Goal: Task Accomplishment & Management: Manage account settings

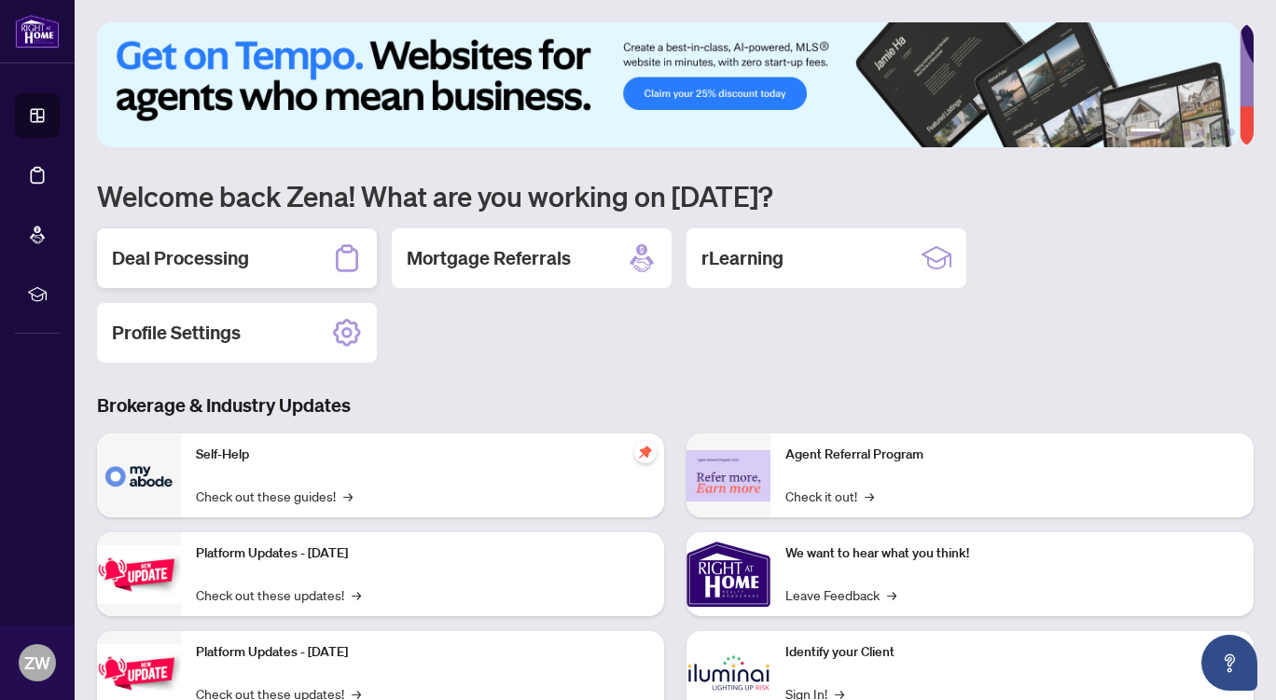
click at [172, 259] on h2 "Deal Processing" at bounding box center [180, 258] width 137 height 26
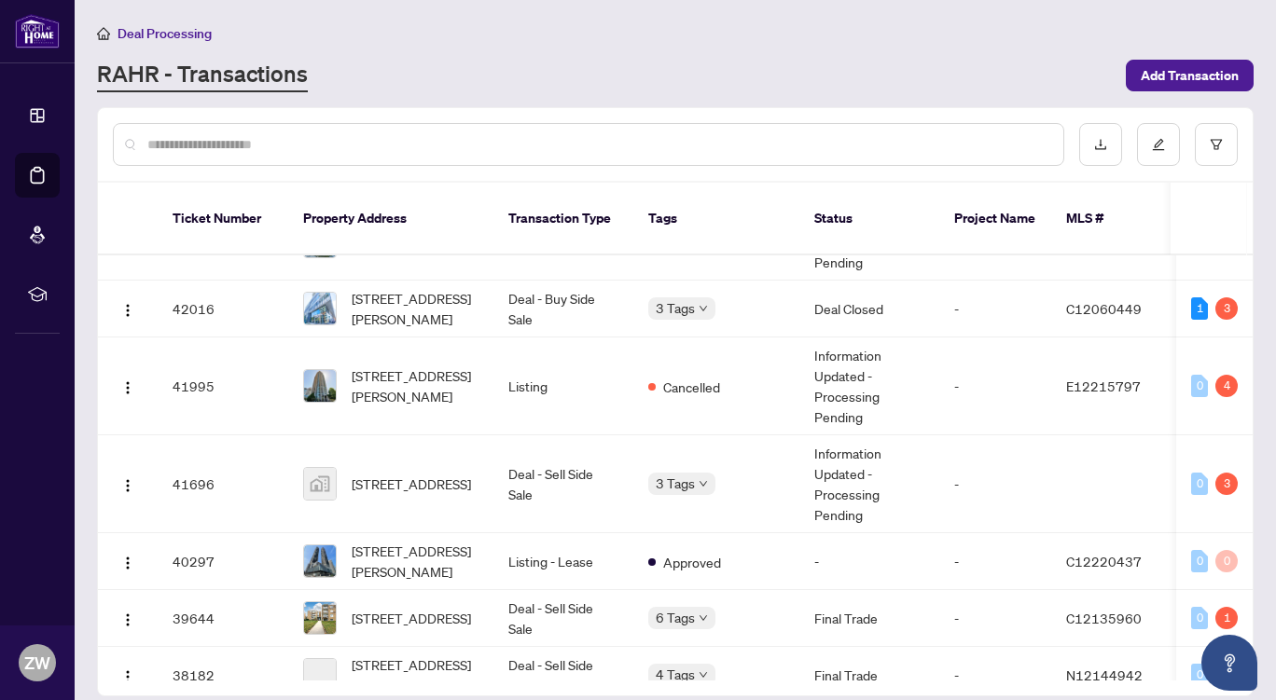
scroll to position [464, 0]
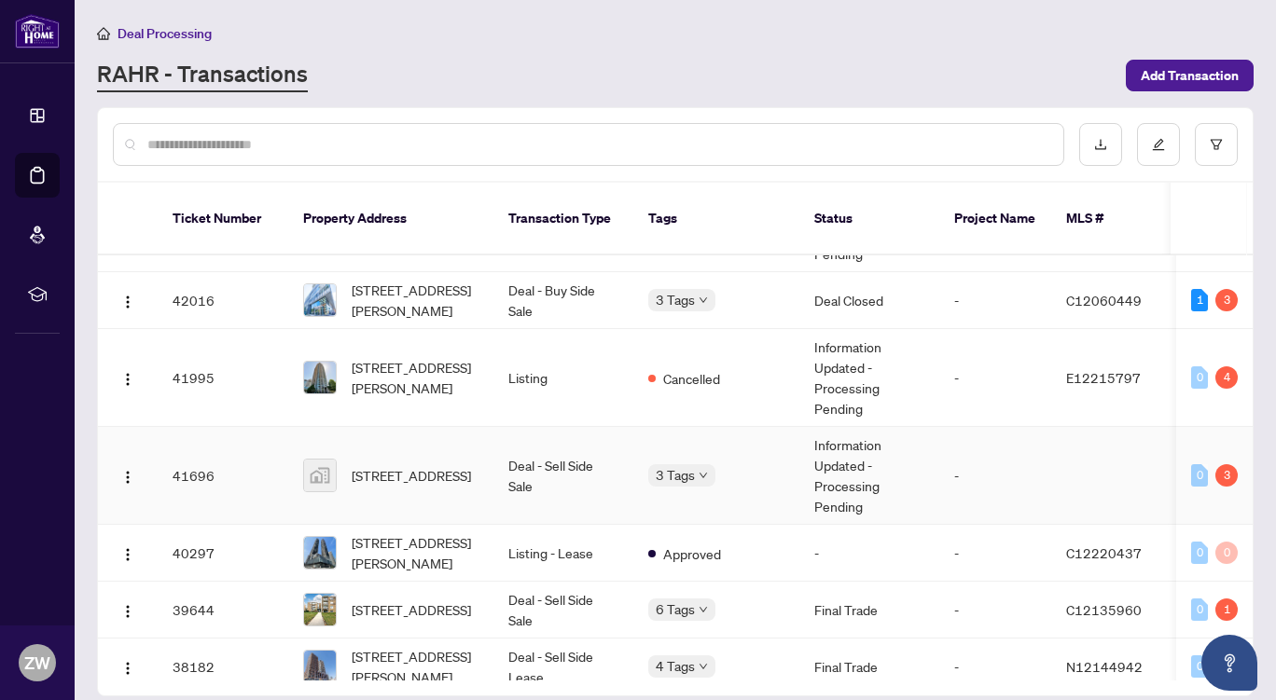
click at [441, 465] on span "[STREET_ADDRESS]" at bounding box center [411, 475] width 119 height 21
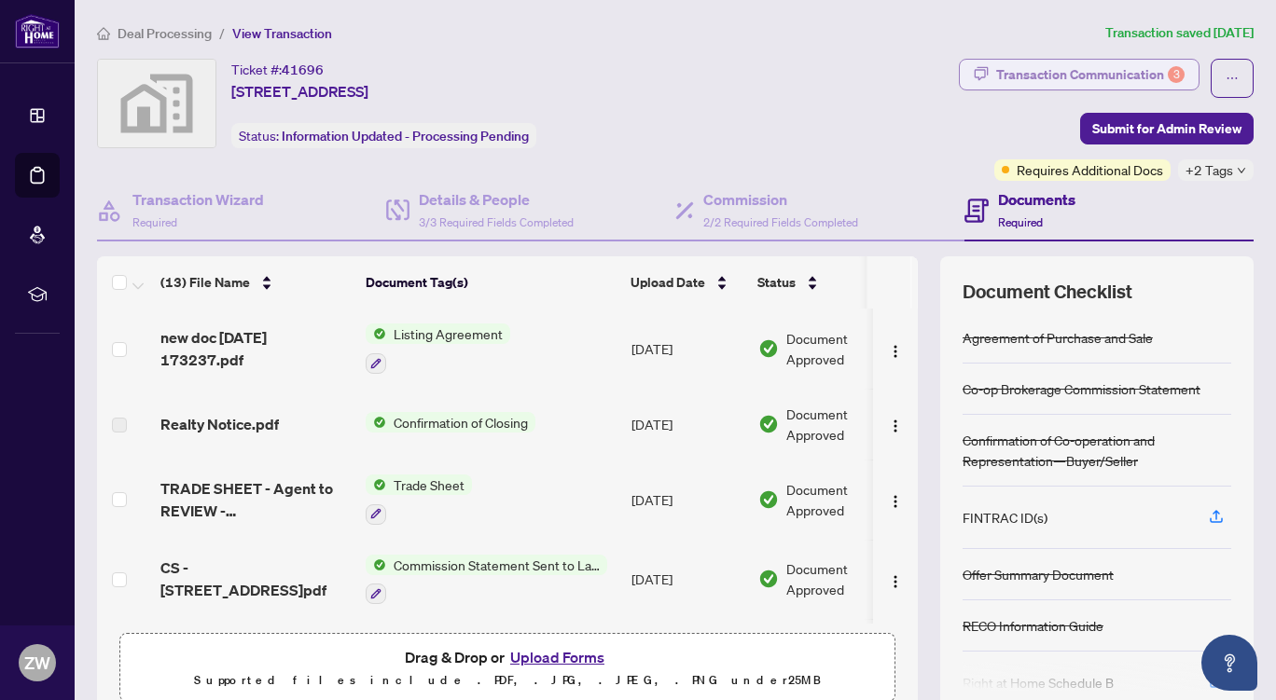
click at [1075, 74] on div "Transaction Communication 3" at bounding box center [1090, 75] width 188 height 30
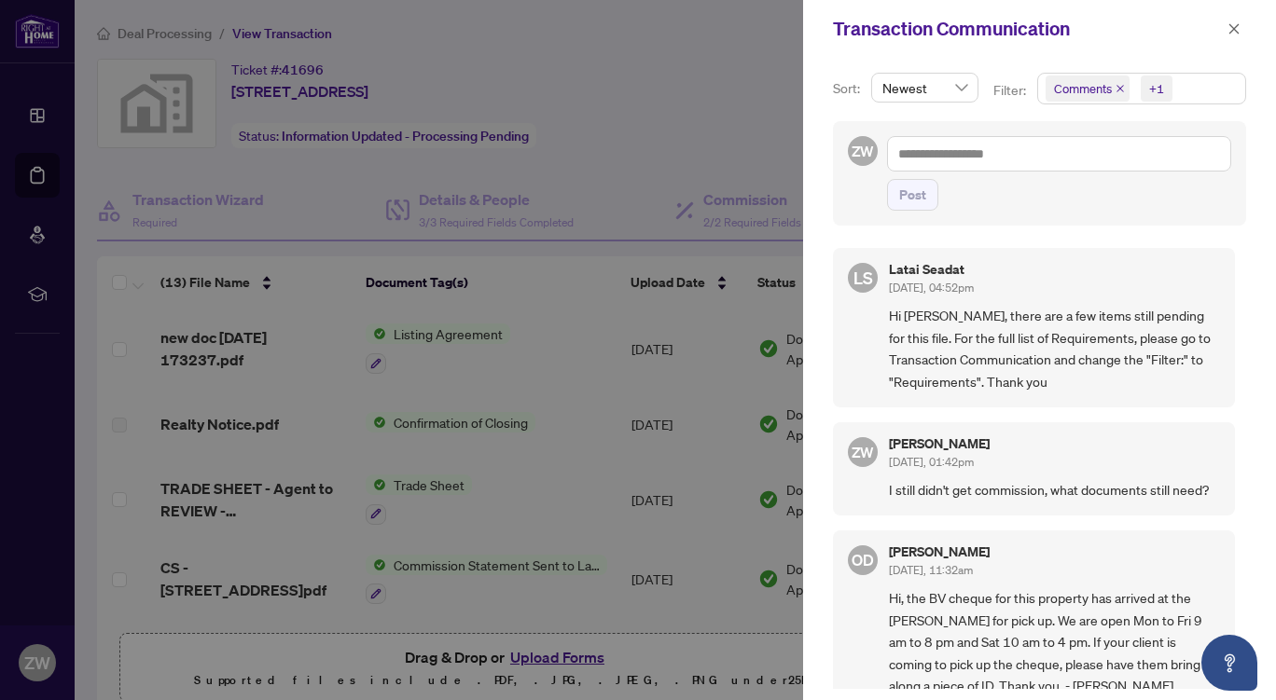
click at [784, 167] on div at bounding box center [638, 350] width 1276 height 700
click at [1098, 87] on span "Comments" at bounding box center [1083, 88] width 58 height 19
click at [1121, 199] on span "Requirements" at bounding box center [1115, 192] width 83 height 17
click at [964, 110] on div "Newest" at bounding box center [924, 95] width 115 height 45
click at [1074, 87] on span "Comments" at bounding box center [1083, 88] width 58 height 19
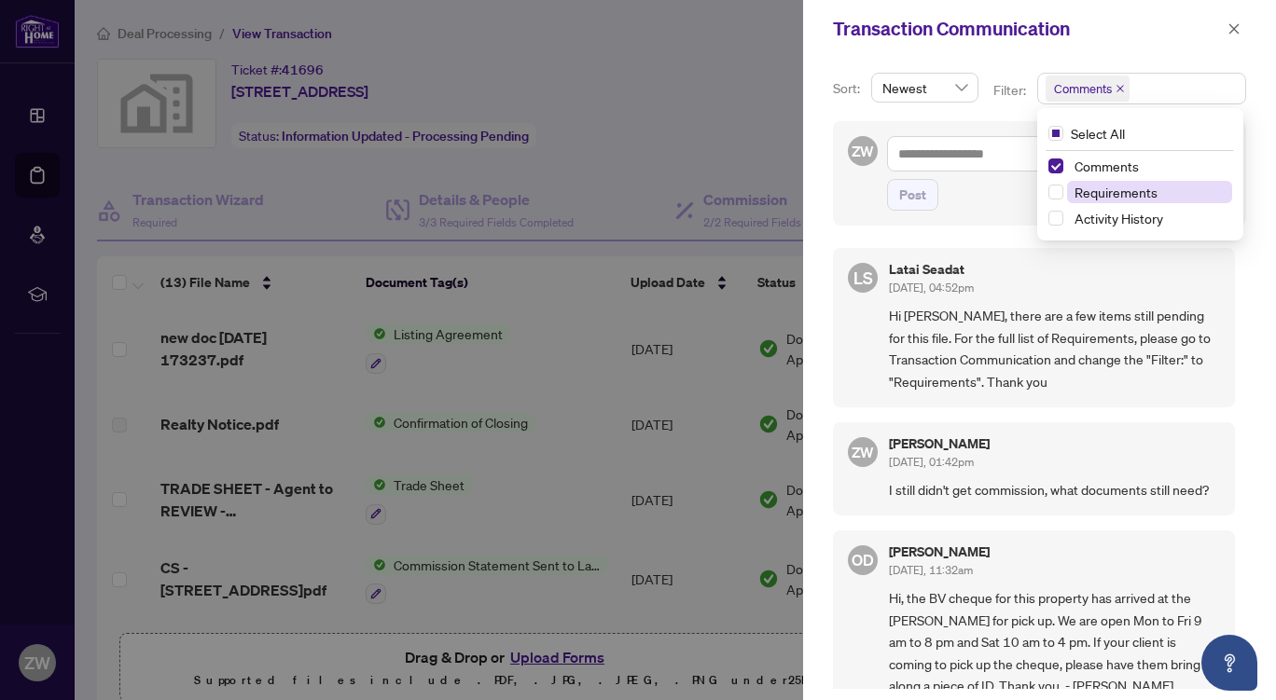
click at [1118, 190] on span "Requirements" at bounding box center [1115, 192] width 83 height 17
click at [1152, 87] on div "+1" at bounding box center [1156, 88] width 15 height 19
click at [1059, 160] on span "Select Comments" at bounding box center [1055, 166] width 15 height 15
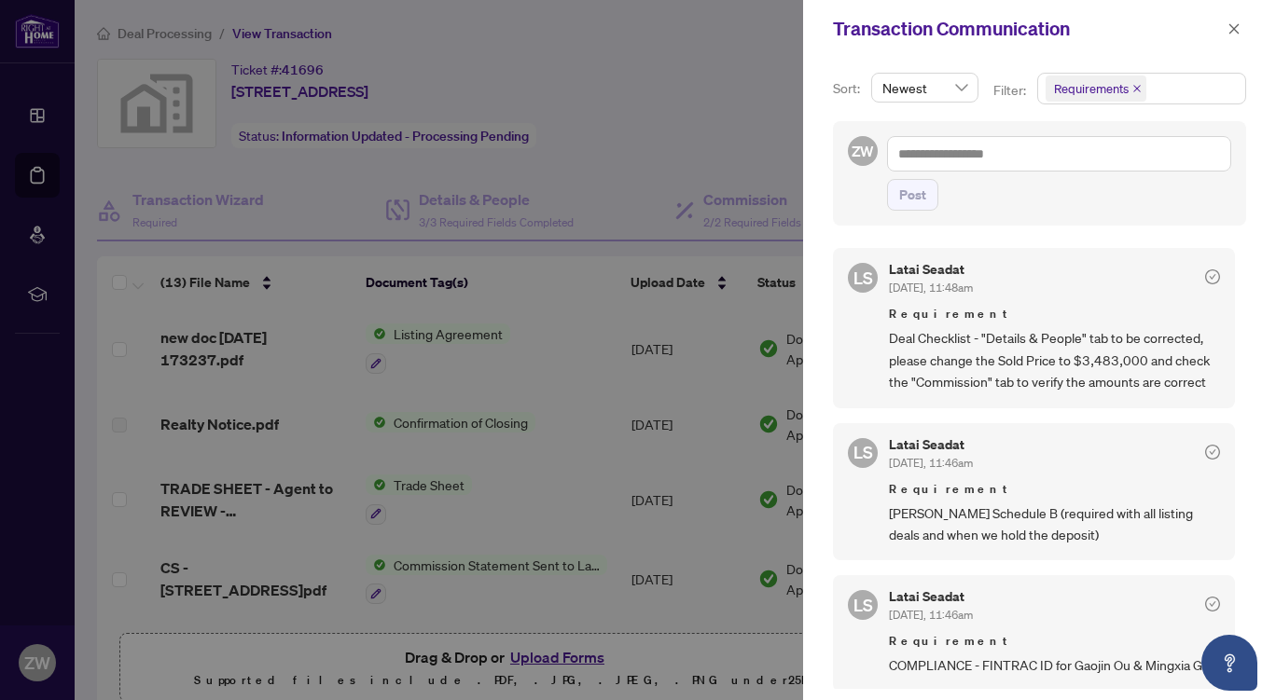
click at [583, 379] on div at bounding box center [638, 350] width 1276 height 700
click at [682, 60] on div at bounding box center [638, 350] width 1276 height 700
click at [1236, 32] on icon "close" at bounding box center [1233, 28] width 13 height 13
